Goal: Download file/media

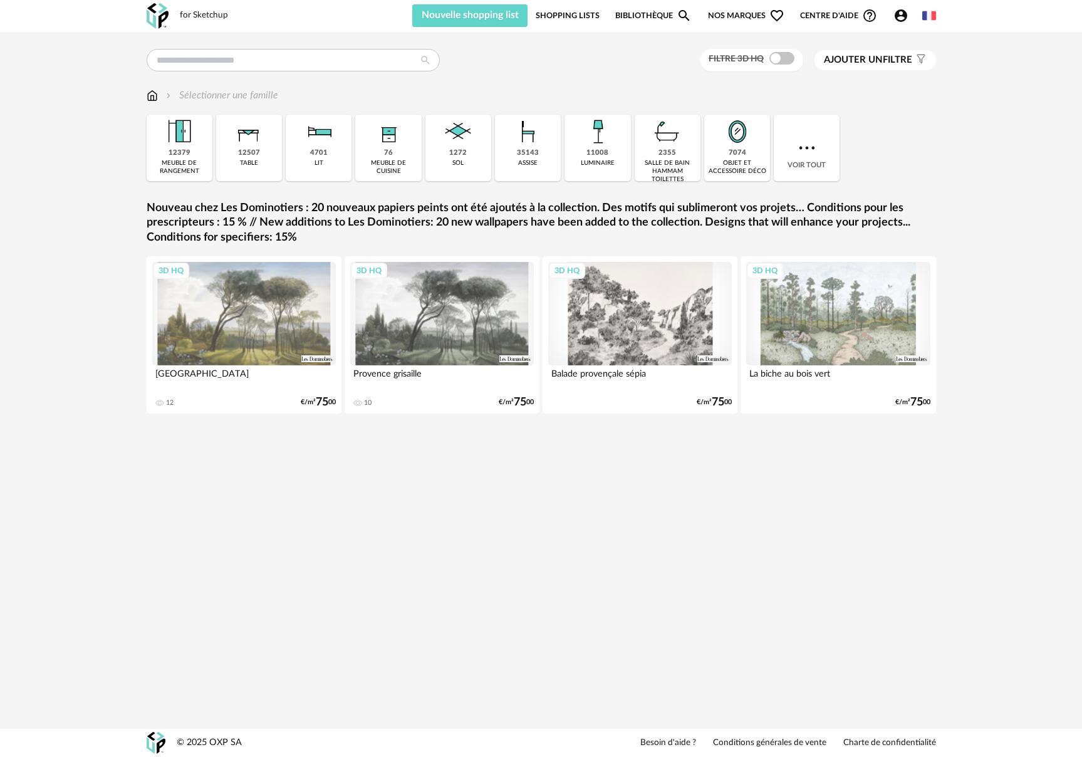
click at [732, 15] on span "Nos marques Heart Outline icon" at bounding box center [746, 15] width 76 height 23
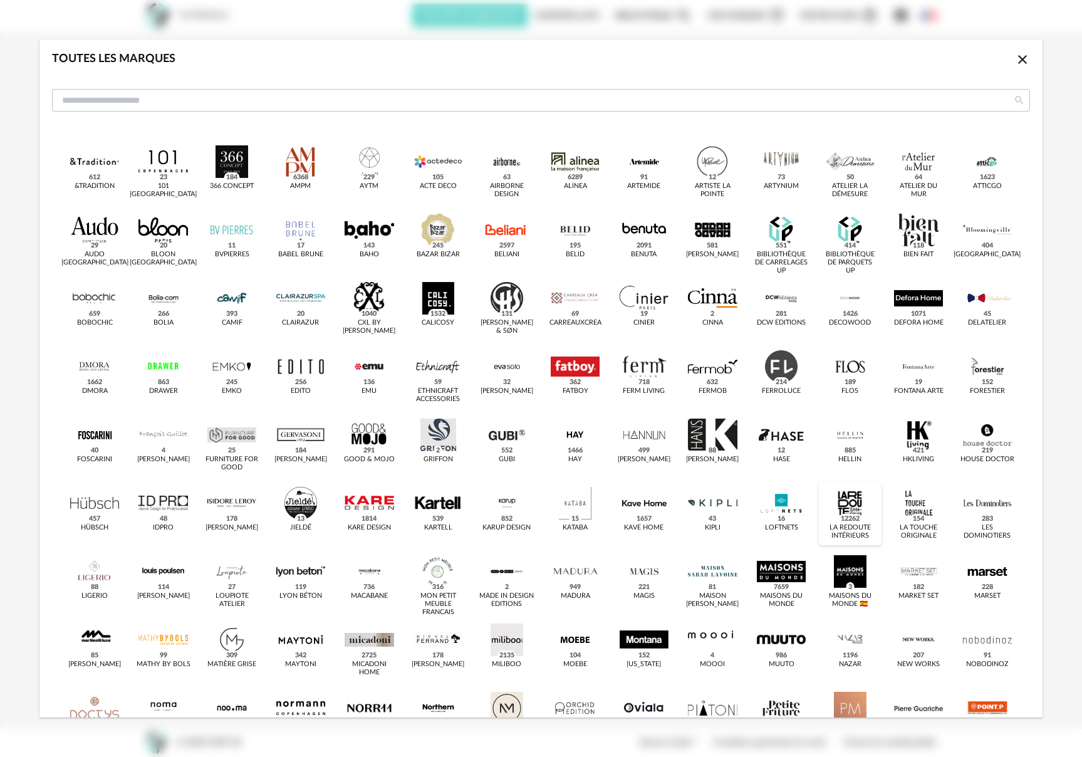
click at [826, 520] on div "dialog" at bounding box center [850, 503] width 49 height 33
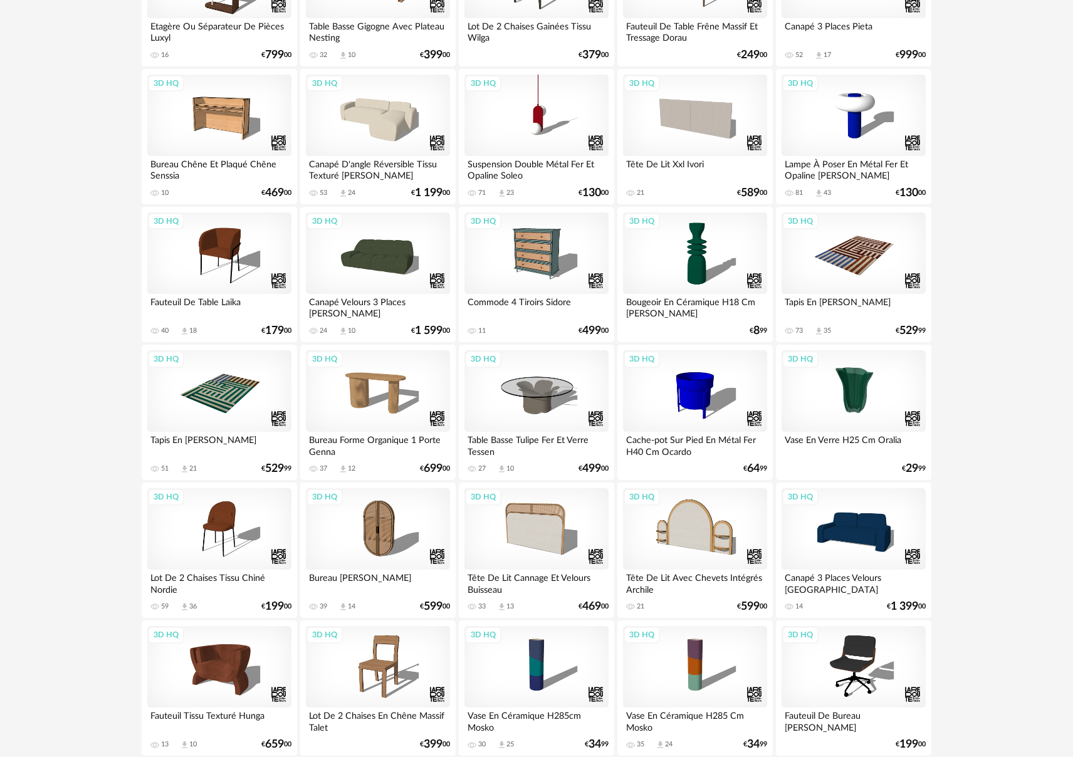
scroll to position [1510, 0]
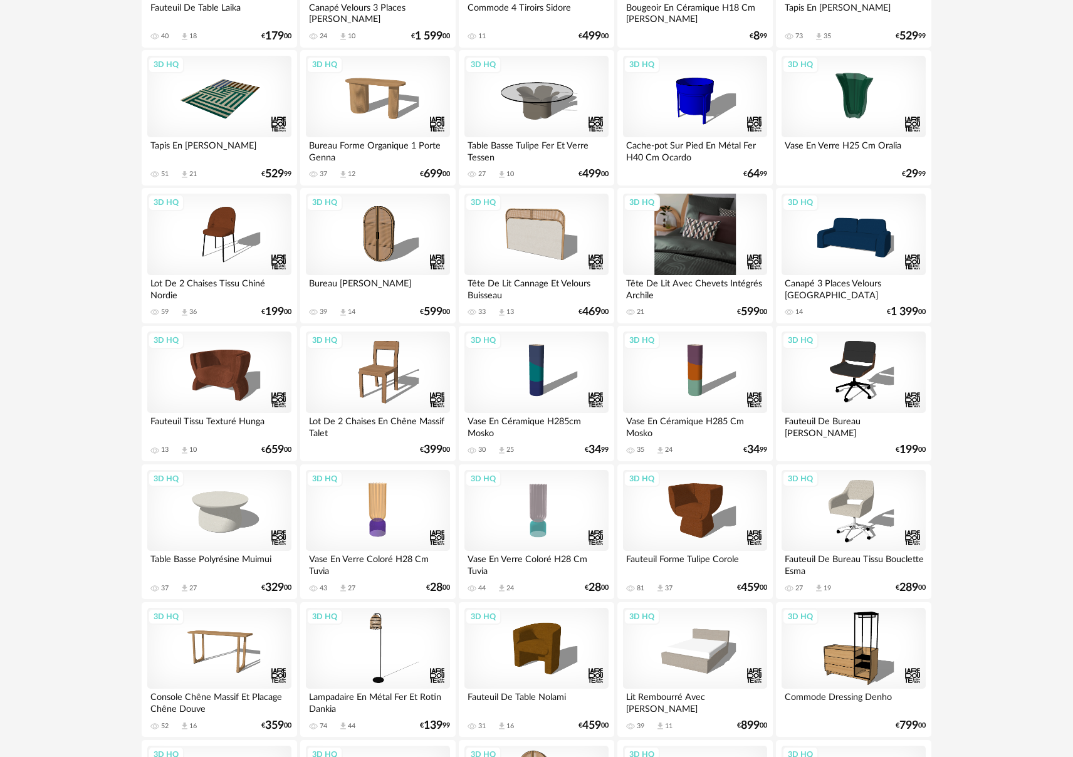
click at [654, 251] on div "3D HQ" at bounding box center [695, 234] width 144 height 81
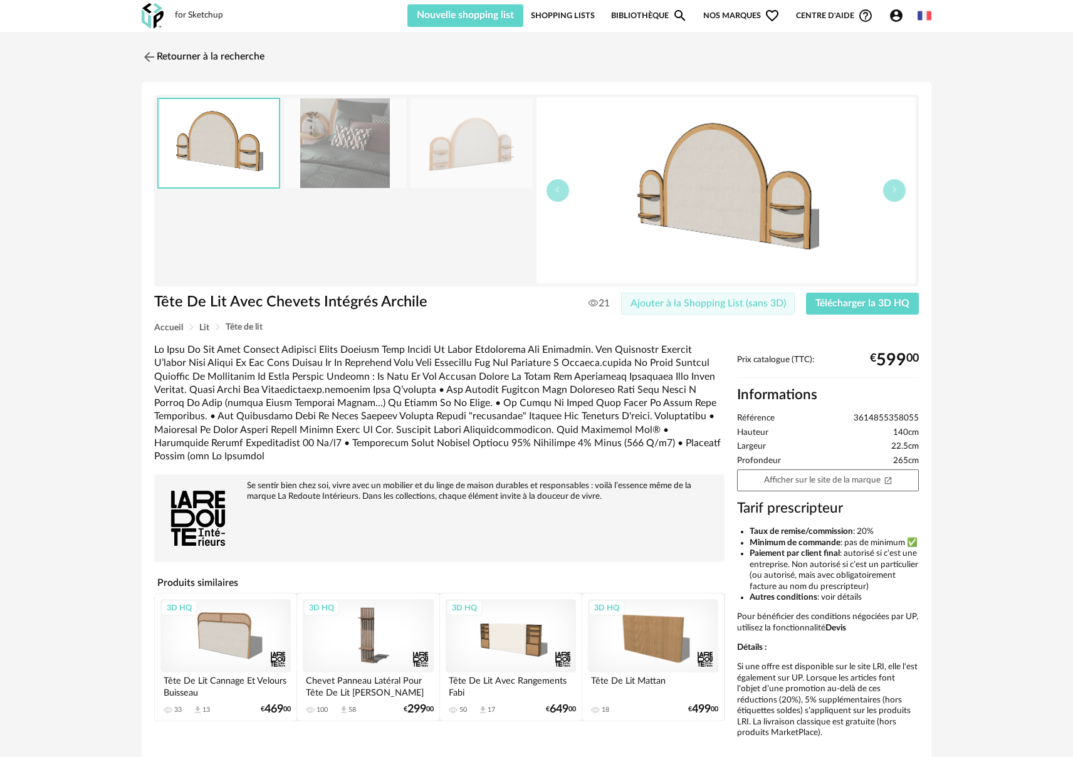
click at [695, 301] on span "Ajouter à la Shopping List (sans 3D)" at bounding box center [707, 303] width 155 height 10
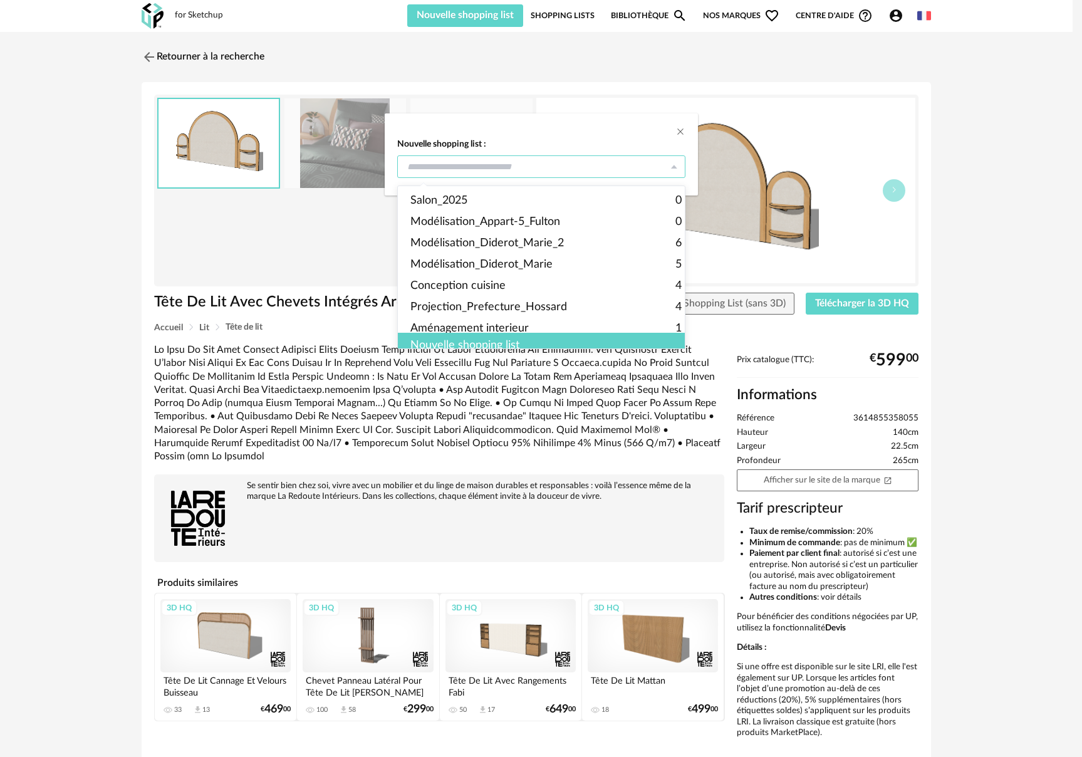
click at [516, 169] on input "dialog" at bounding box center [541, 166] width 288 height 23
click at [579, 48] on div "Nouvelle shopping list :" at bounding box center [541, 378] width 1082 height 757
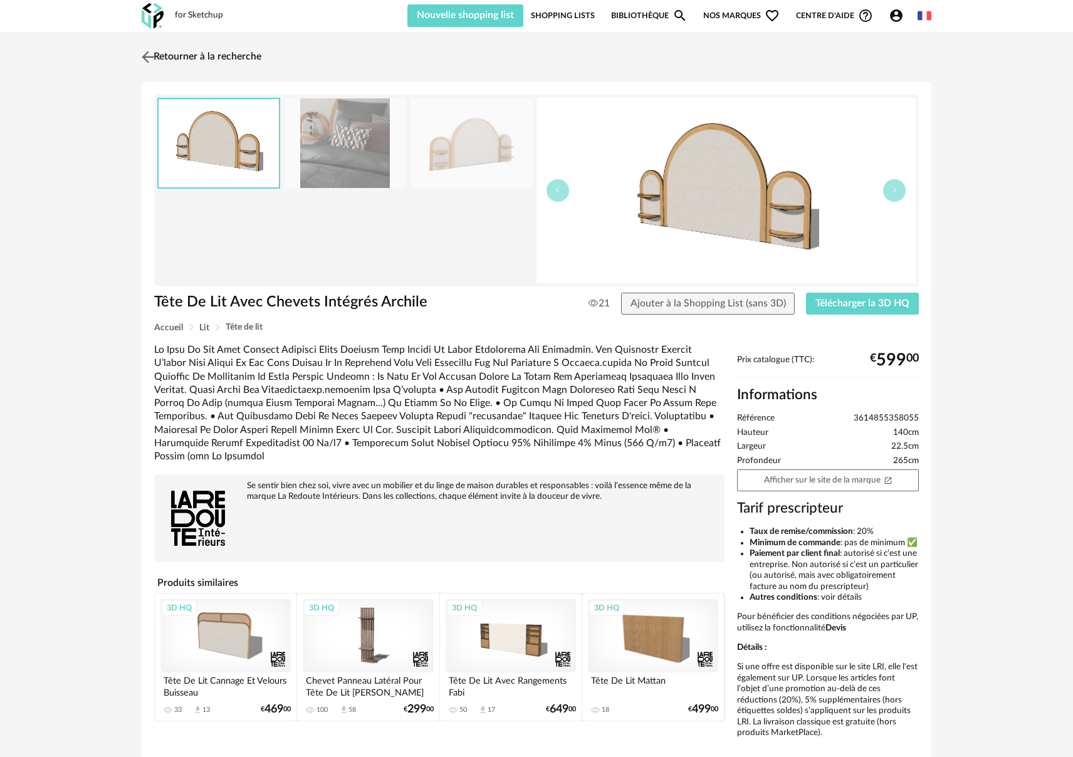
click at [188, 60] on link "Retourner à la recherche" at bounding box center [199, 57] width 123 height 28
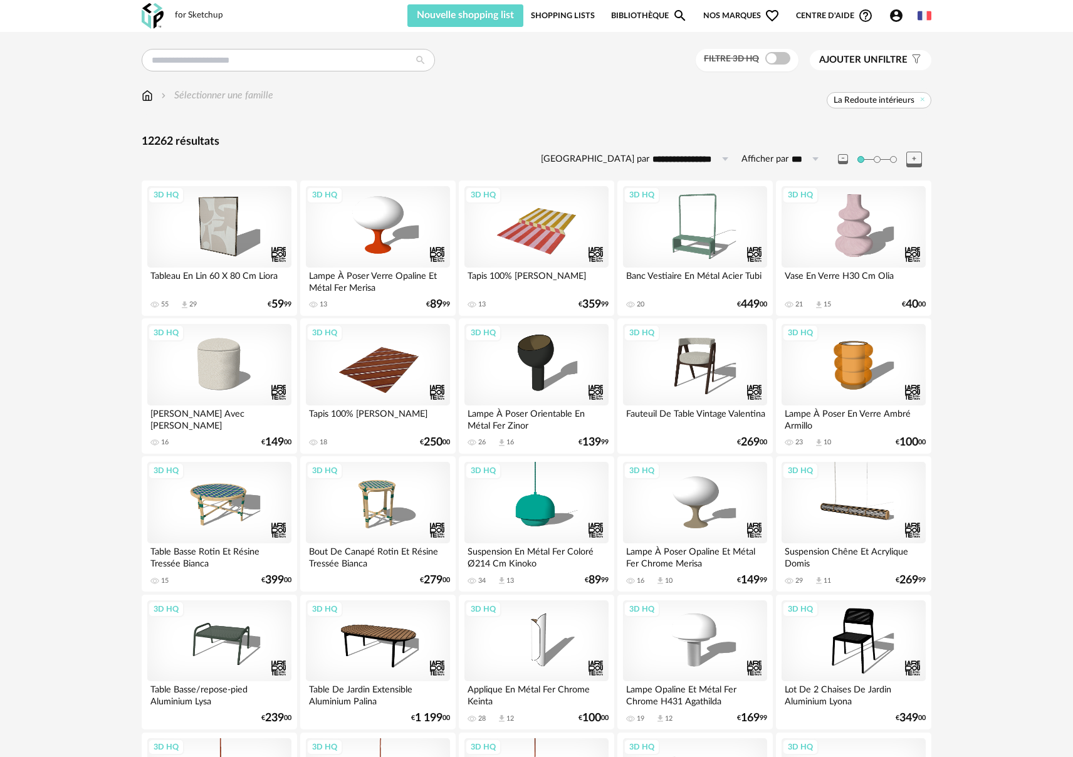
click at [642, 18] on link "Bibliothèque Magnify icon" at bounding box center [649, 15] width 76 height 23
click at [650, 17] on link "Bibliothèque Magnify icon" at bounding box center [649, 15] width 76 height 23
click at [619, 9] on link "Bibliothèque Magnify icon" at bounding box center [649, 15] width 76 height 23
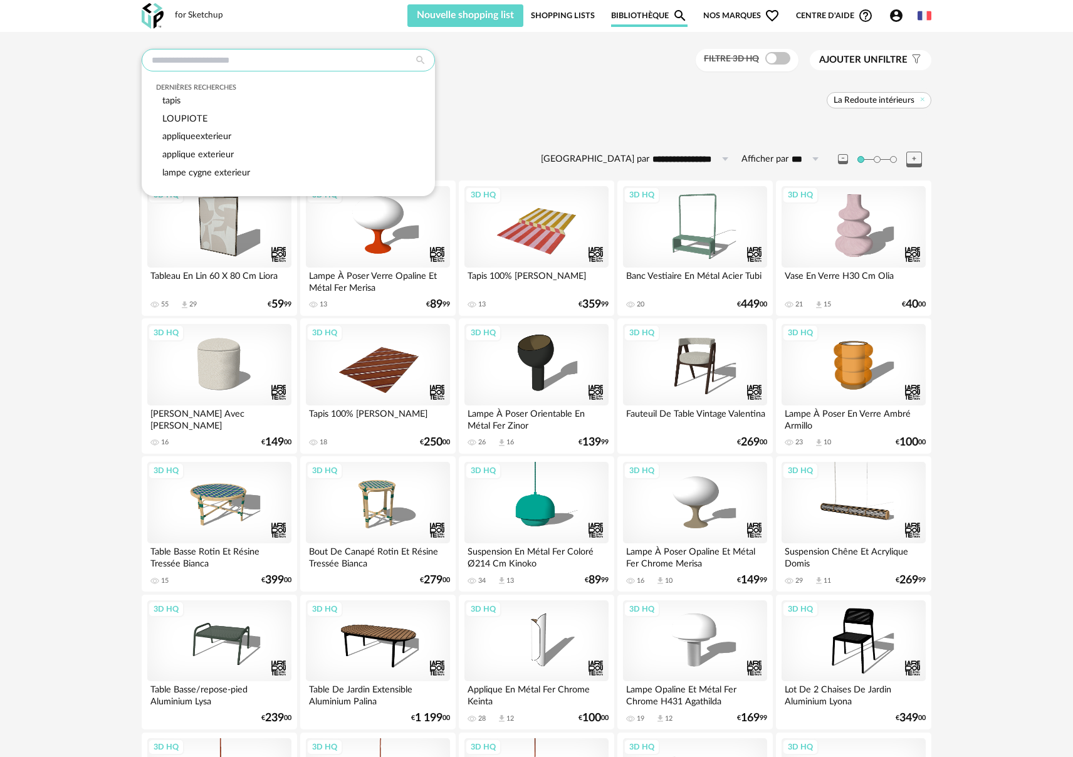
click at [254, 67] on input "text" at bounding box center [288, 60] width 293 height 23
click at [211, 113] on div "LOUPIOTE" at bounding box center [288, 119] width 265 height 18
type input "********"
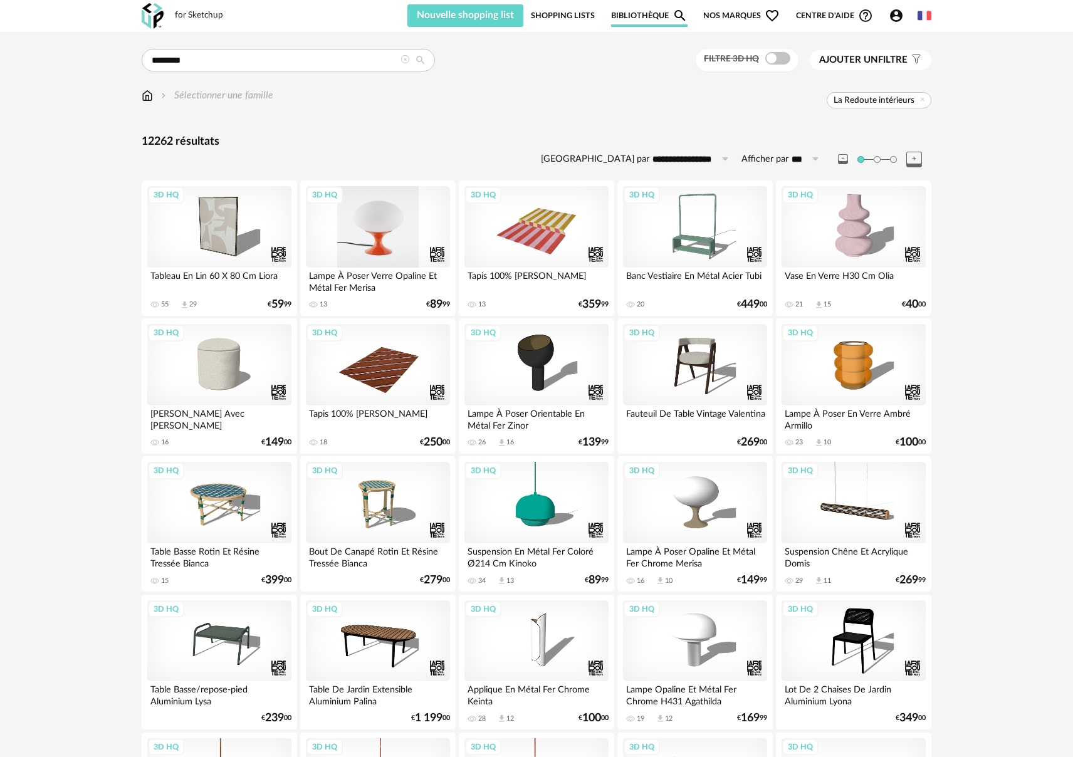
click at [405, 223] on div "3D HQ" at bounding box center [378, 226] width 144 height 81
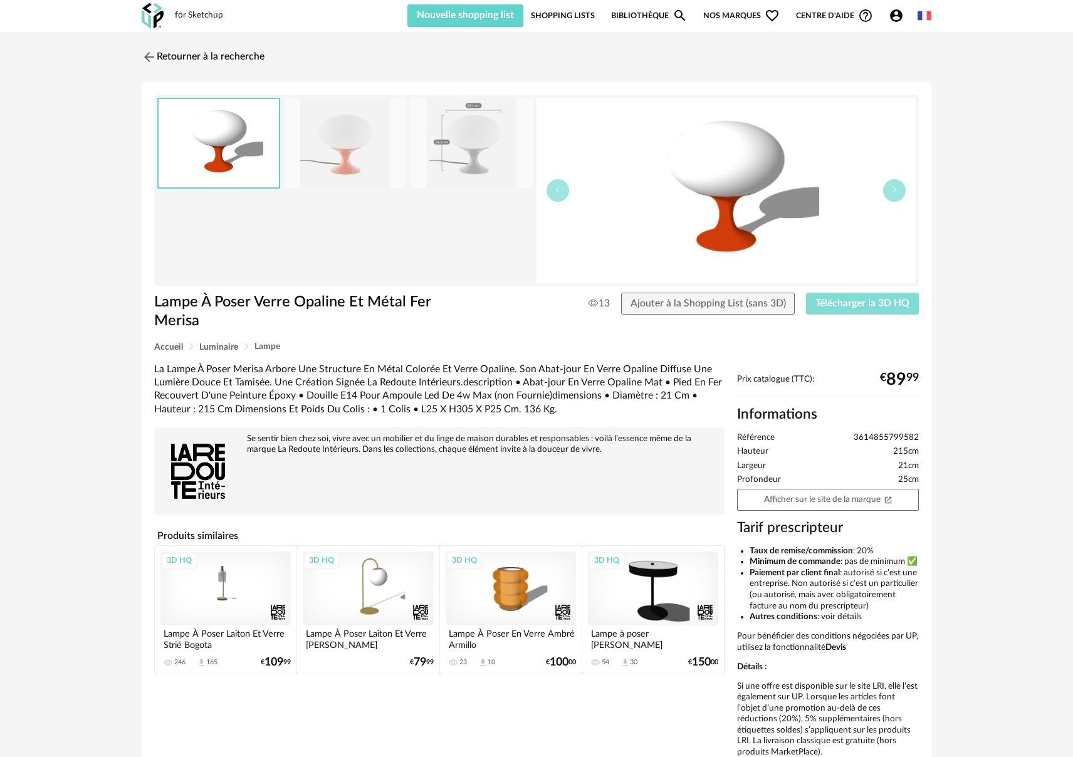
click at [843, 302] on span "Télécharger la 3D HQ" at bounding box center [862, 303] width 94 height 10
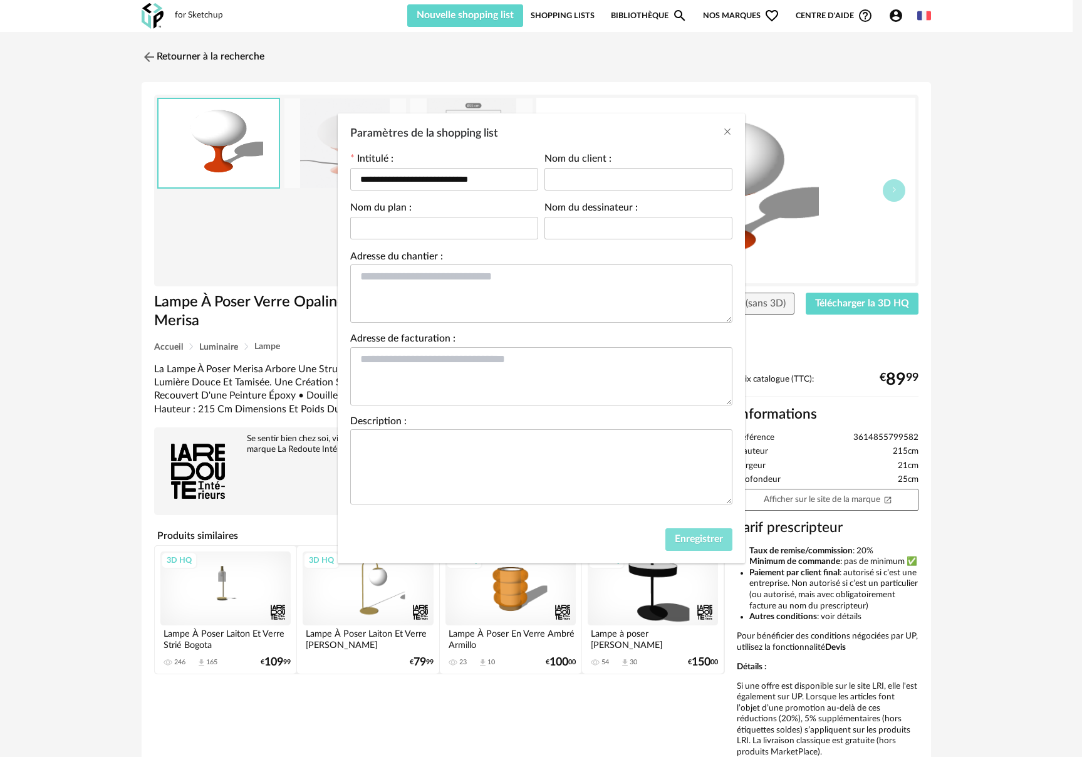
click at [707, 541] on span "Enregistrer" at bounding box center [699, 539] width 48 height 10
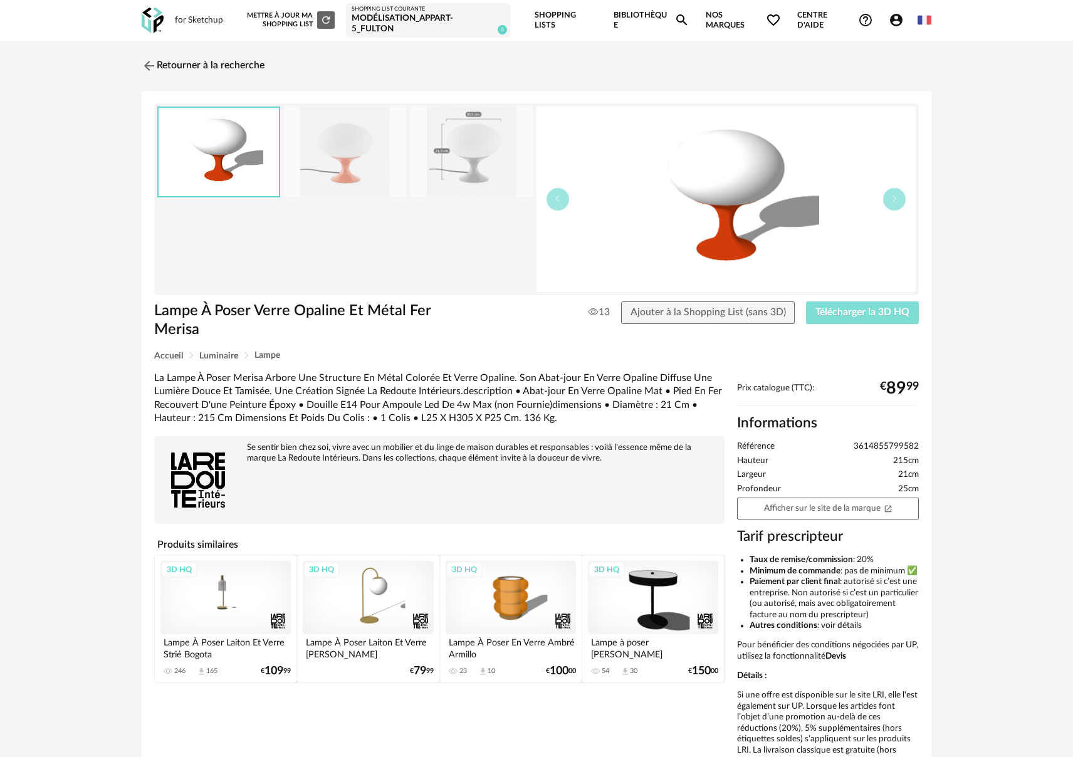
click at [843, 311] on span "Télécharger la 3D HQ" at bounding box center [862, 312] width 94 height 10
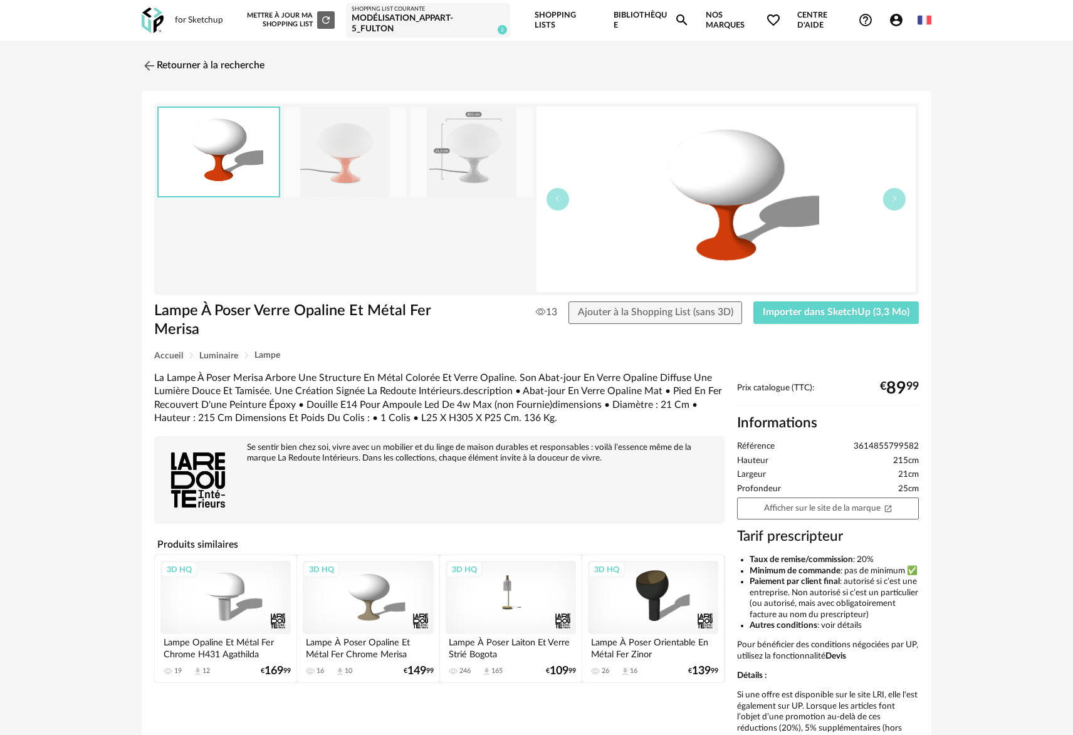
click at [638, 17] on link "Bibliothèque Magnify icon" at bounding box center [652, 20] width 76 height 41
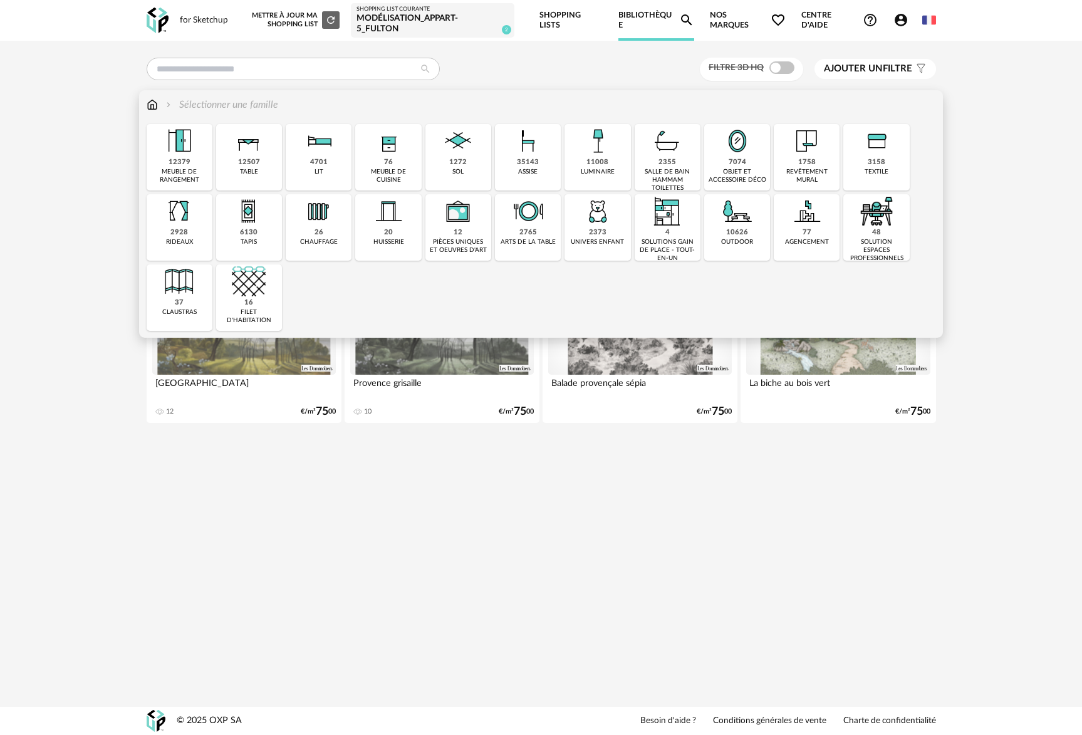
drag, startPoint x: 803, startPoint y: 164, endPoint x: 38, endPoint y: 189, distance: 766.2
click at [803, 164] on div "1758" at bounding box center [807, 162] width 18 height 9
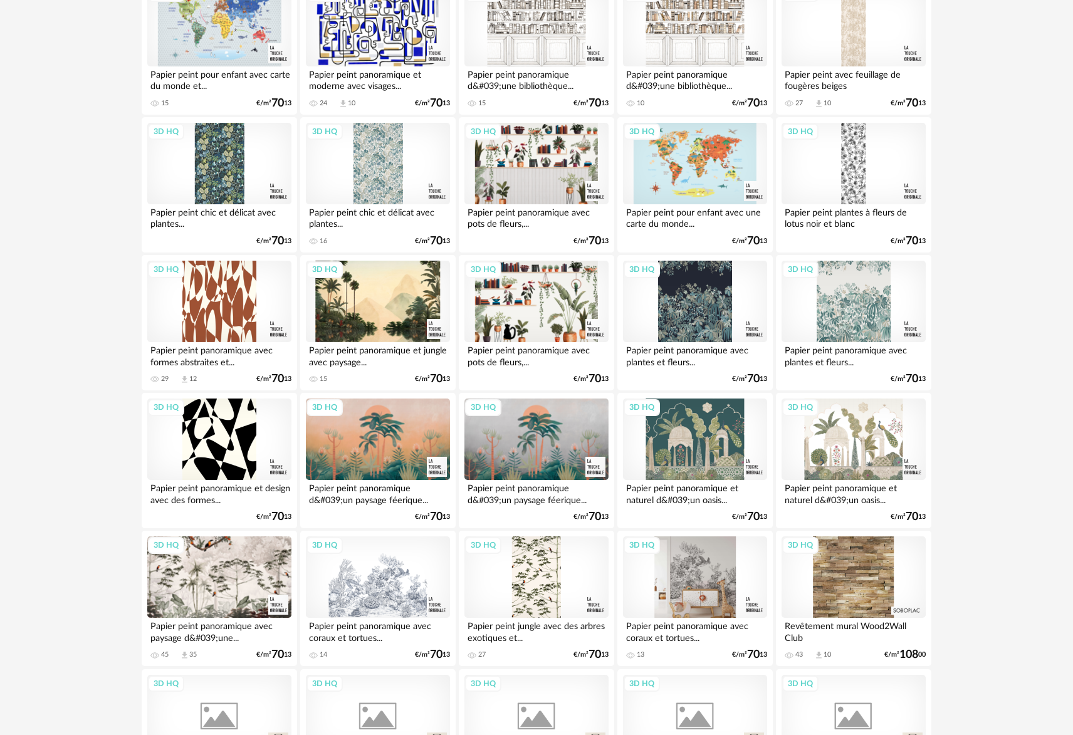
scroll to position [1039, 0]
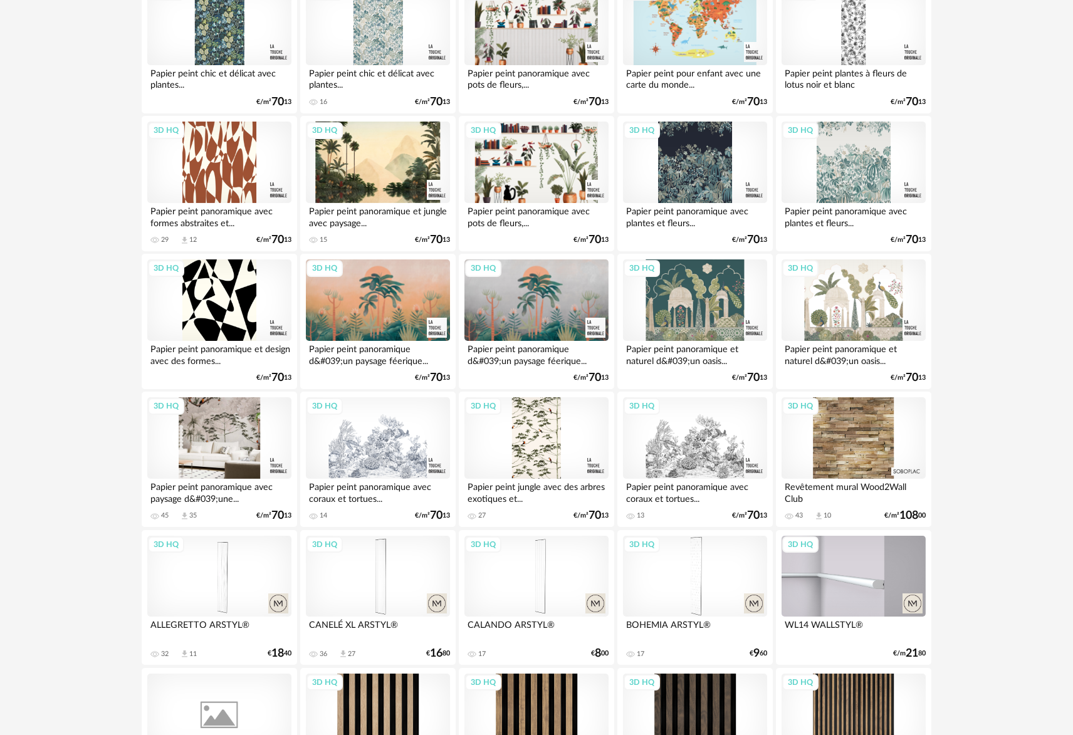
click at [226, 450] on div "3D HQ" at bounding box center [219, 437] width 144 height 81
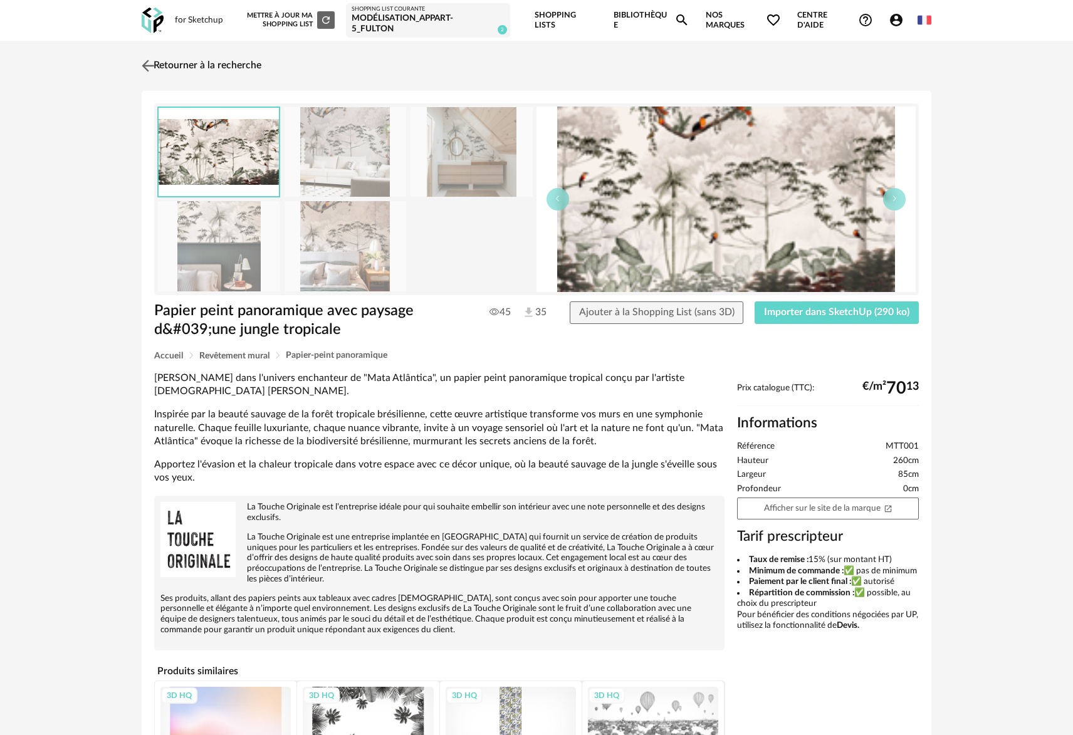
click at [175, 63] on link "Retourner à la recherche" at bounding box center [199, 66] width 123 height 28
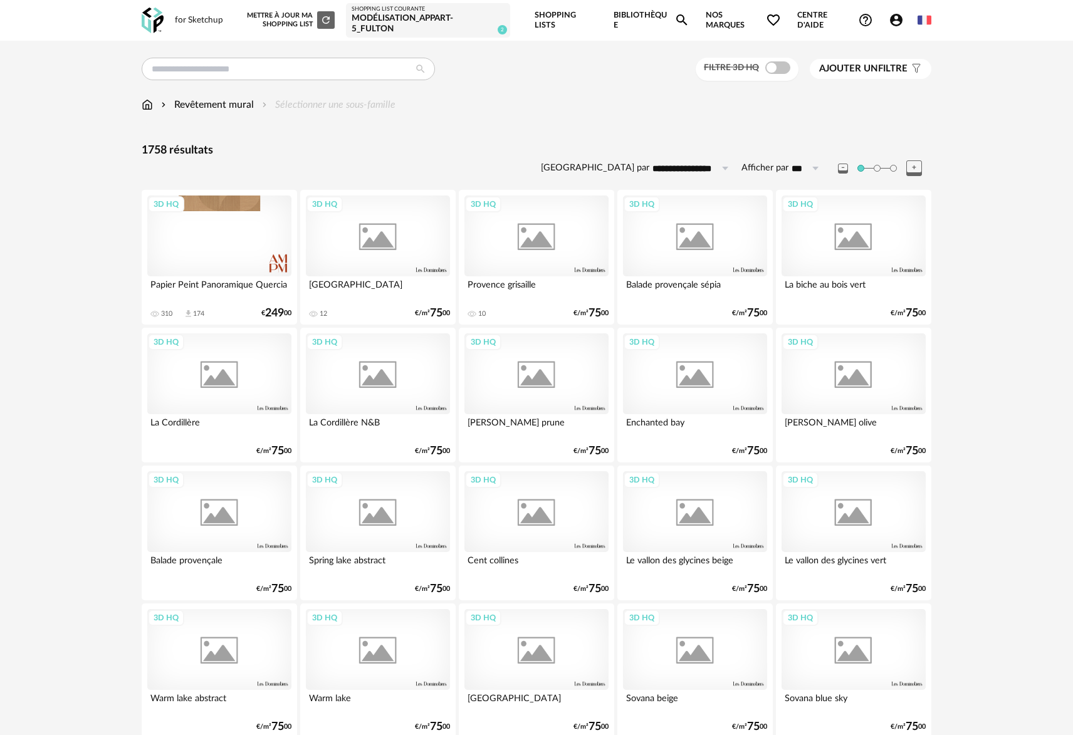
scroll to position [1039, 0]
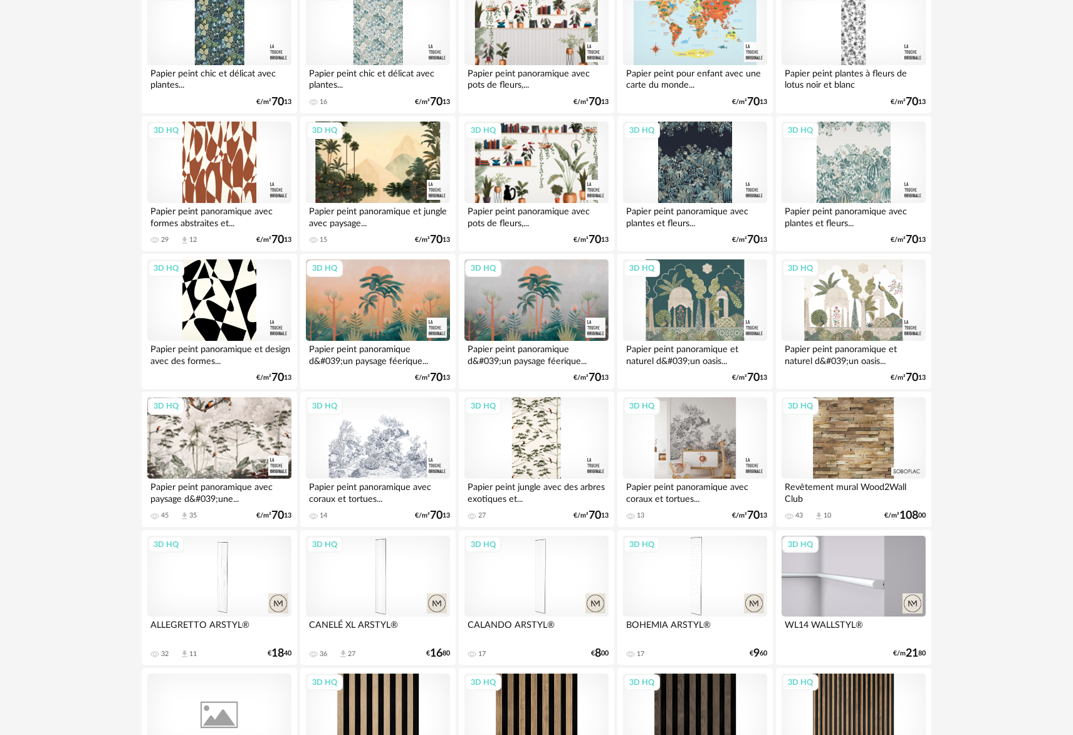
click at [686, 433] on div "3D HQ" at bounding box center [695, 437] width 144 height 81
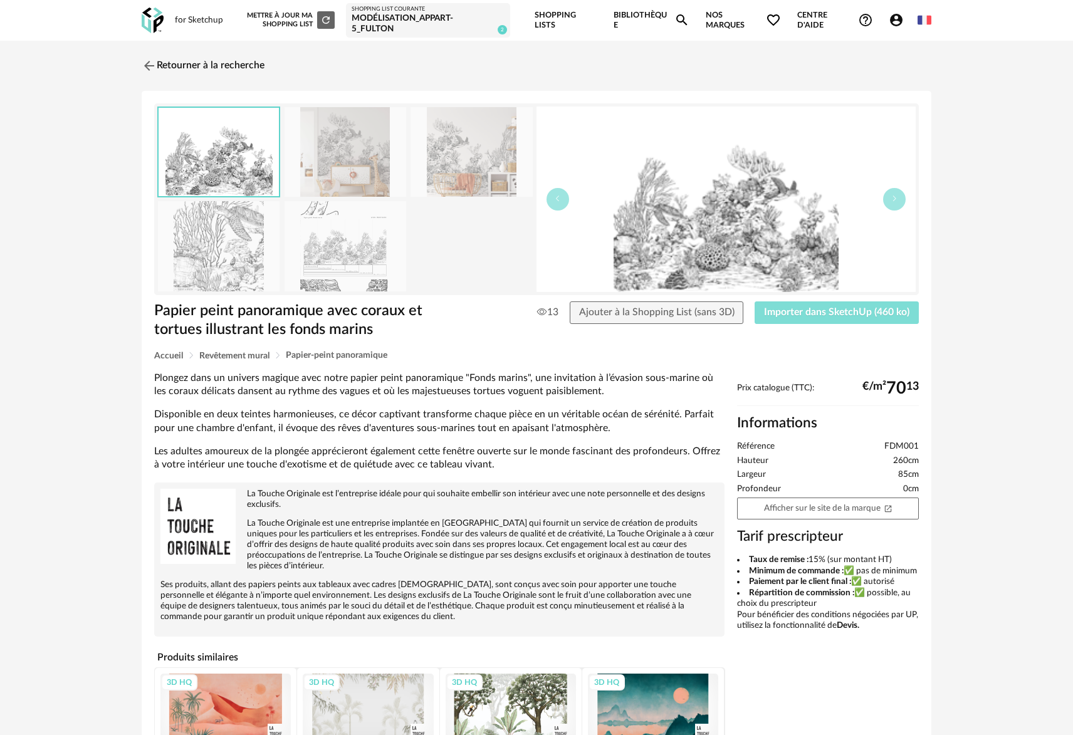
click at [850, 316] on span "Importer dans SketchUp (460 ko)" at bounding box center [836, 312] width 145 height 10
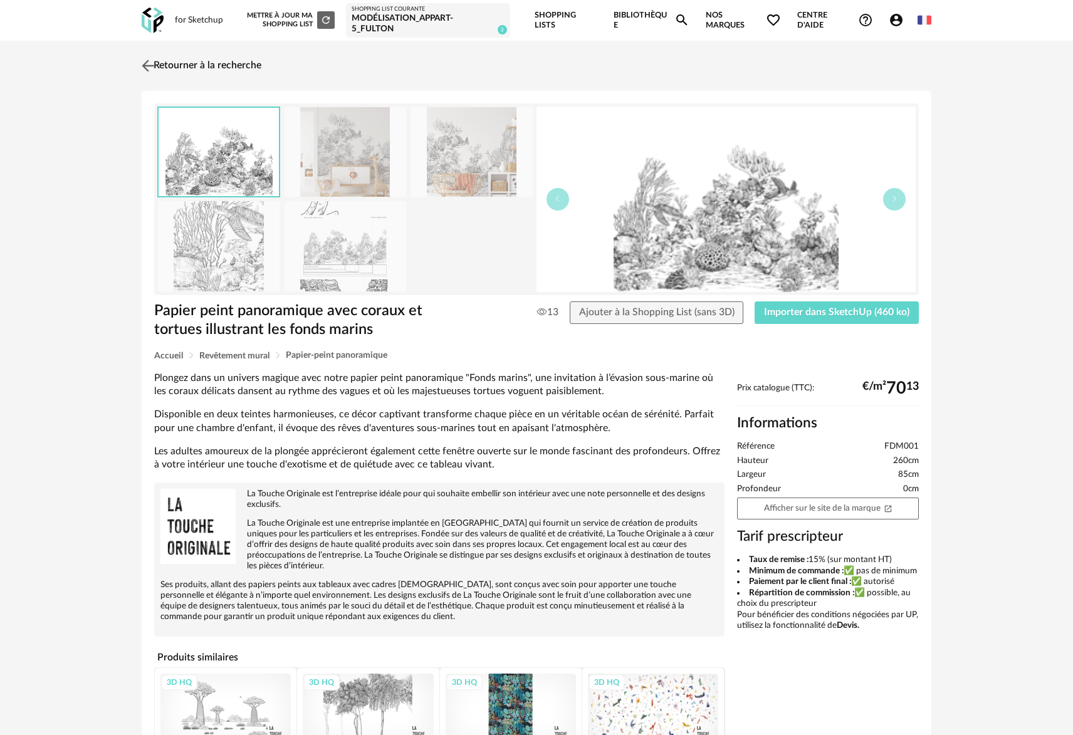
click at [185, 61] on link "Retourner à la recherche" at bounding box center [199, 66] width 123 height 28
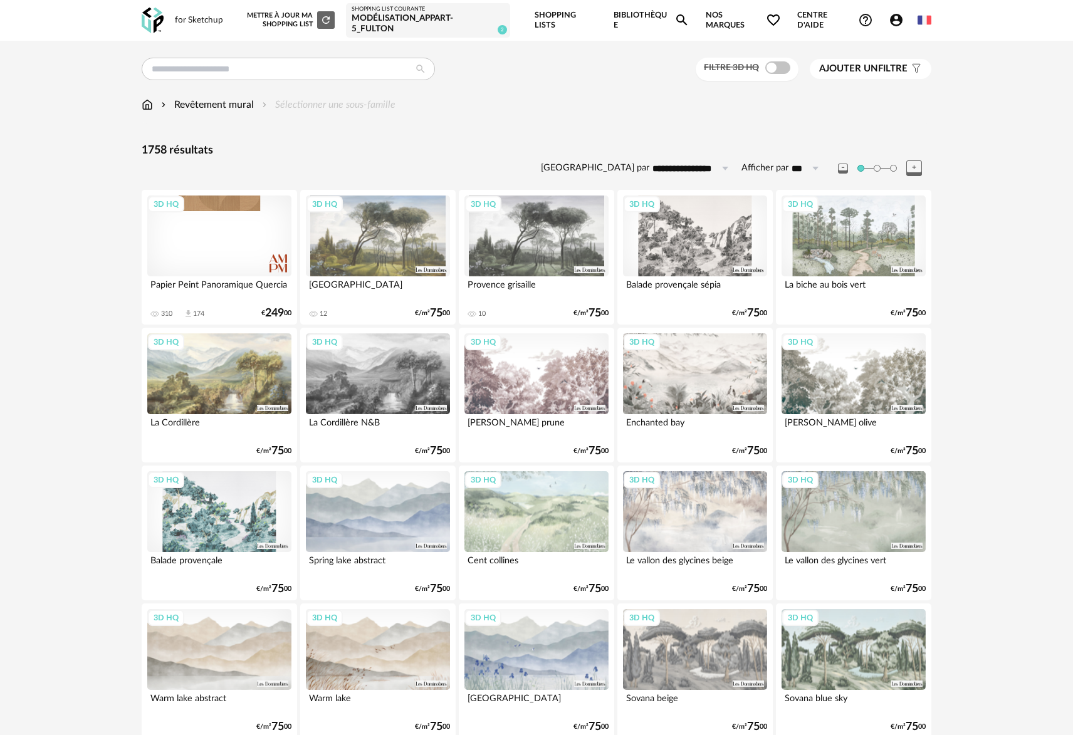
click at [343, 157] on div "1758 résultats" at bounding box center [537, 151] width 790 height 14
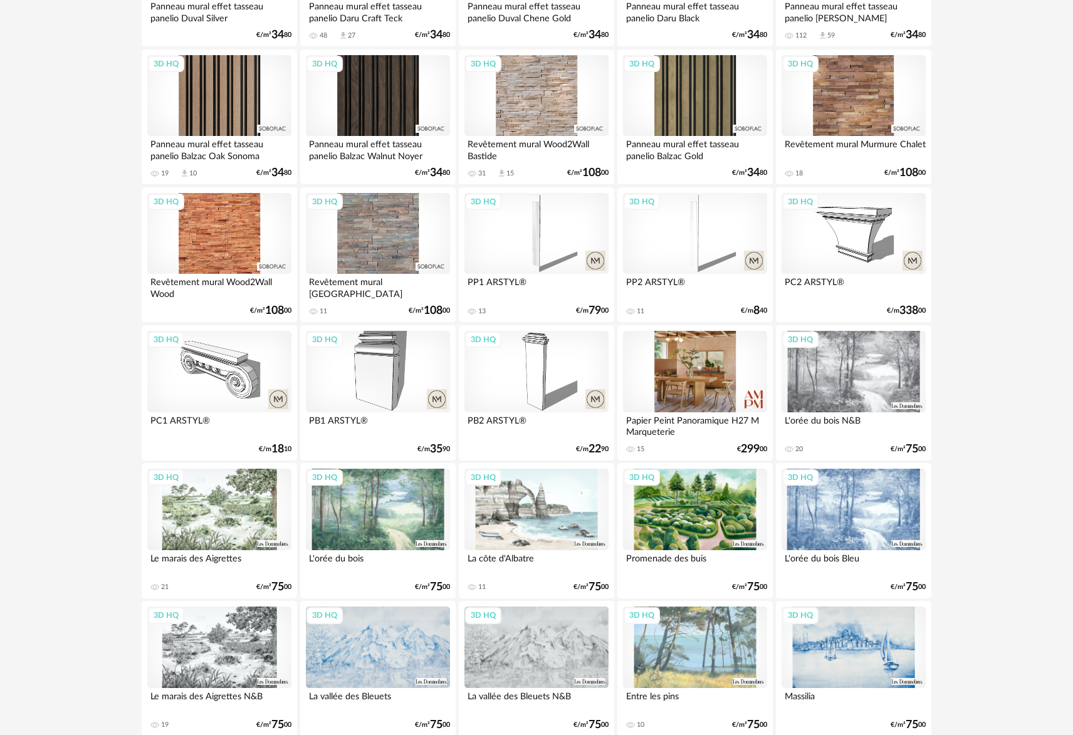
scroll to position [2199, 0]
